Goal: Task Accomplishment & Management: Use online tool/utility

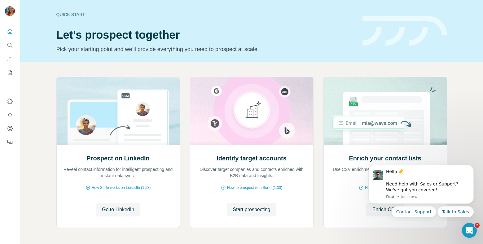
click at [453, 131] on div "Prospect on LinkedIn Reveal contact information for intelligent prospecting and…" at bounding box center [251, 165] width 463 height 206
click at [129, 212] on span "Go to LinkedIn" at bounding box center [118, 209] width 32 height 7
click at [263, 210] on span "Start prospecting" at bounding box center [251, 209] width 37 height 7
click at [109, 212] on span "Go to LinkedIn" at bounding box center [118, 209] width 32 height 7
click at [135, 210] on button "Go to LinkedIn" at bounding box center [118, 210] width 45 height 14
